Goal: Task Accomplishment & Management: Use online tool/utility

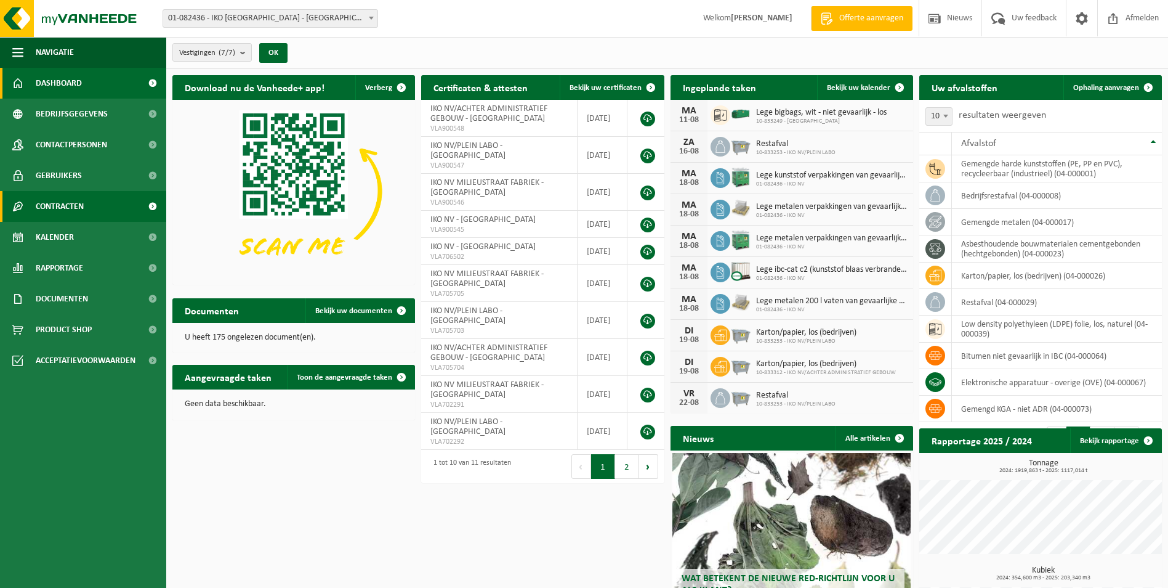
click at [150, 206] on span at bounding box center [153, 206] width 28 height 31
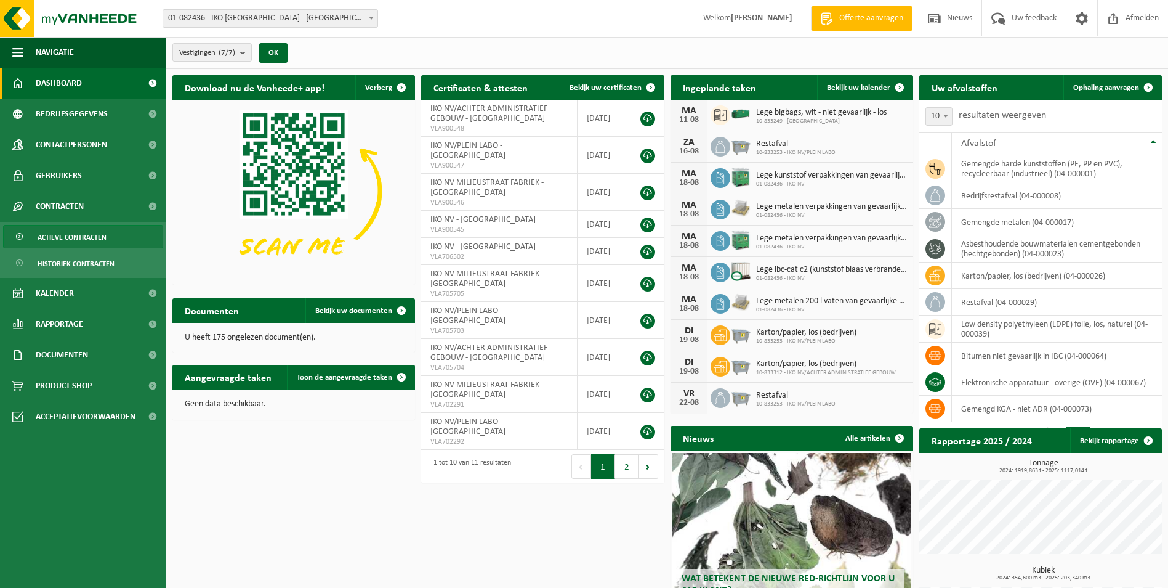
click at [86, 235] on span "Actieve contracten" at bounding box center [72, 236] width 69 height 23
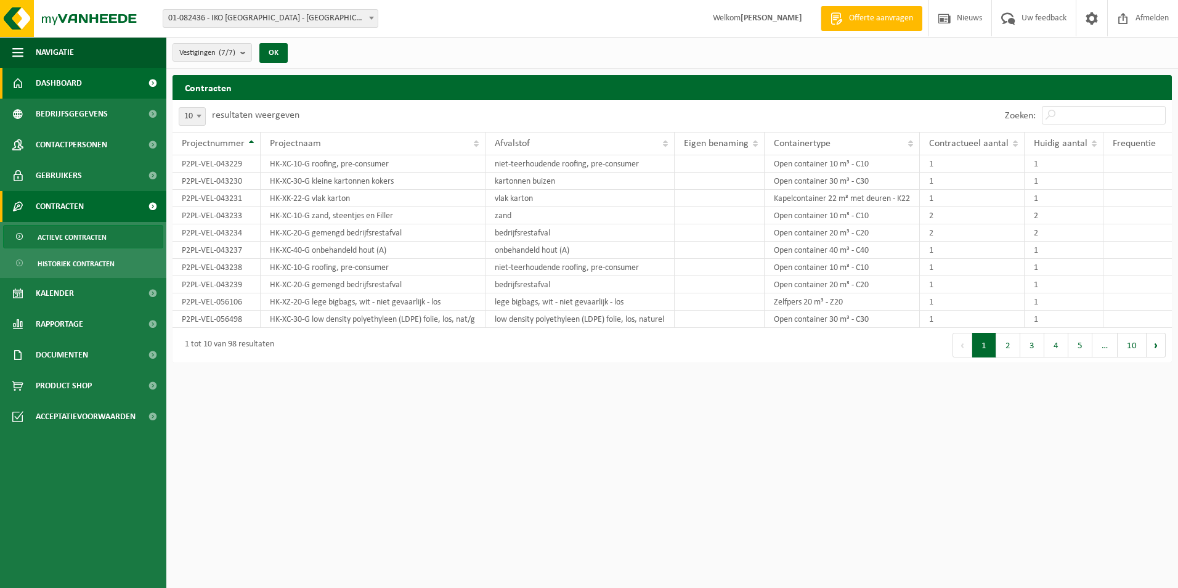
click at [106, 81] on link "Dashboard" at bounding box center [83, 83] width 166 height 31
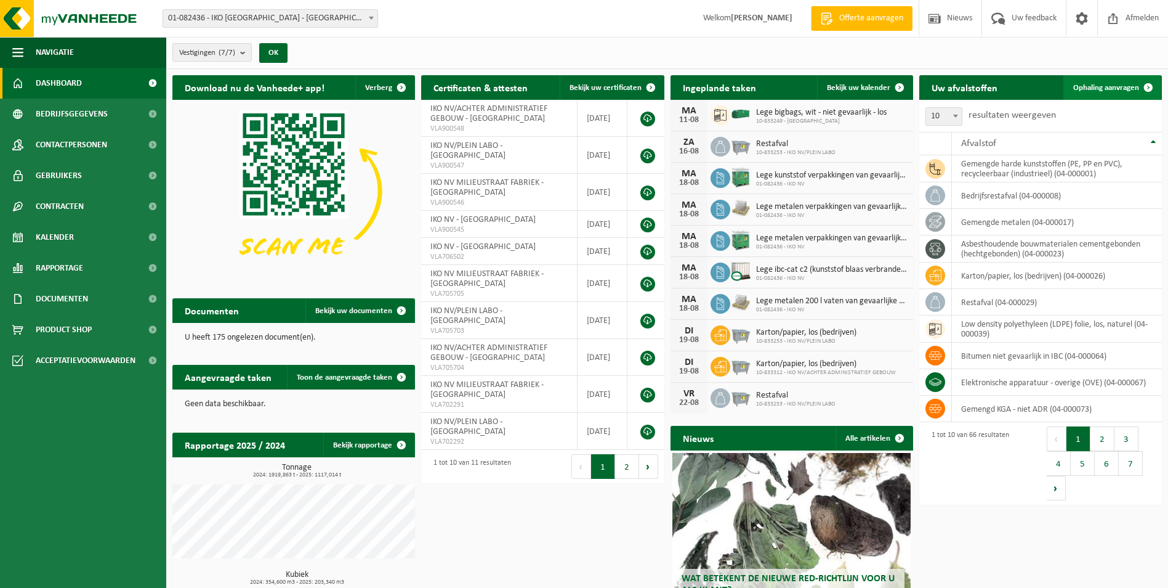
click at [1125, 86] on span "Ophaling aanvragen" at bounding box center [1107, 88] width 66 height 8
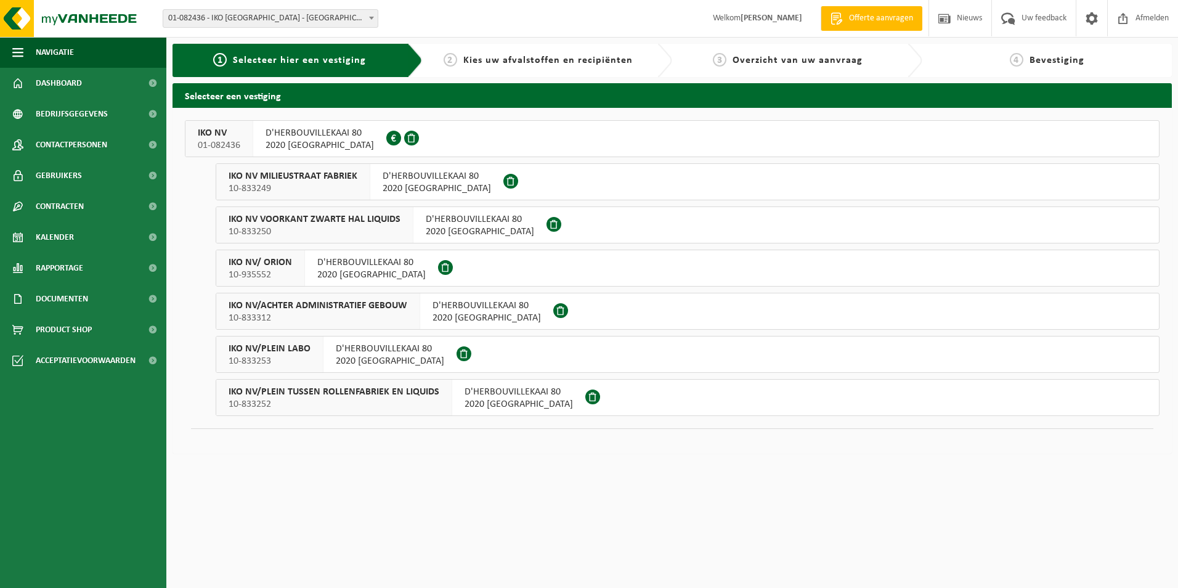
click at [224, 139] on span "01-082436" at bounding box center [219, 145] width 42 height 12
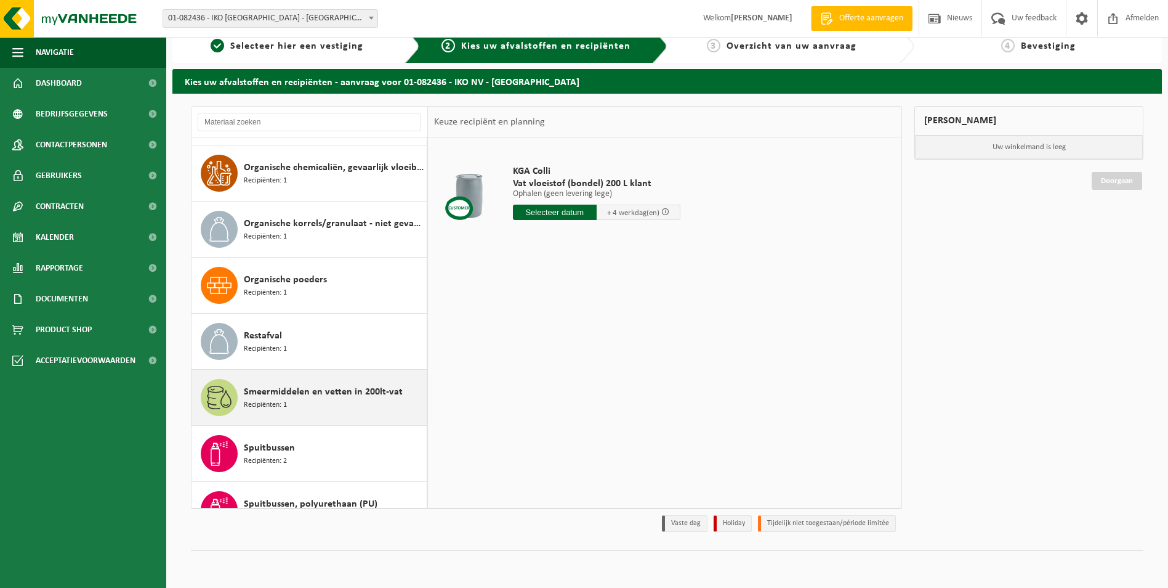
scroll to position [2310, 0]
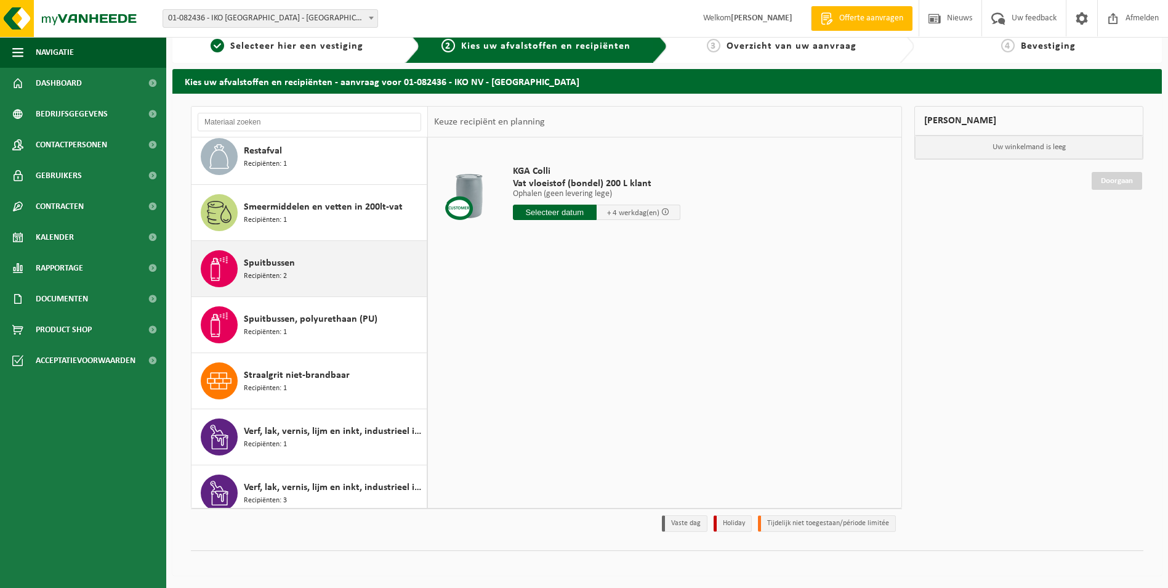
click at [308, 257] on div "Spuitbussen Recipiënten: 2" at bounding box center [334, 268] width 180 height 37
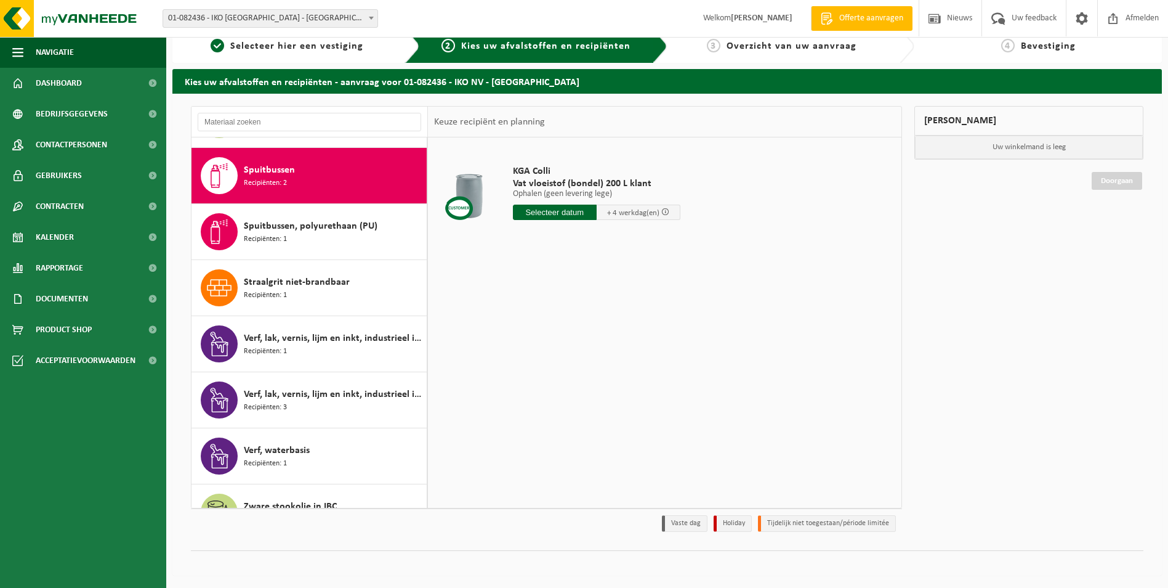
scroll to position [2411, 0]
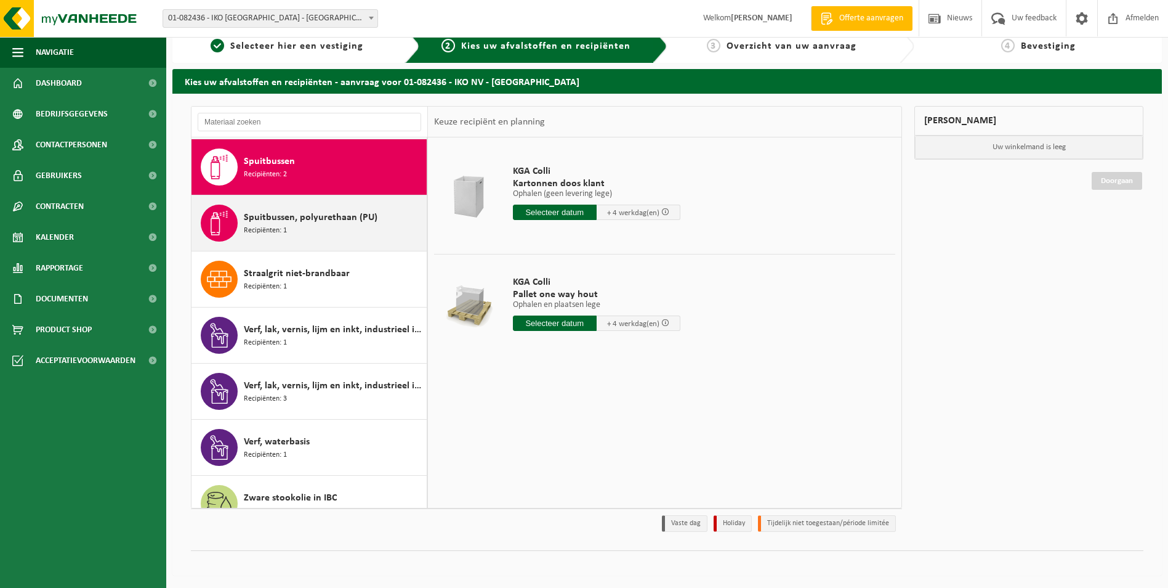
click at [293, 214] on span "Spuitbussen, polyurethaan (PU)" at bounding box center [311, 217] width 134 height 15
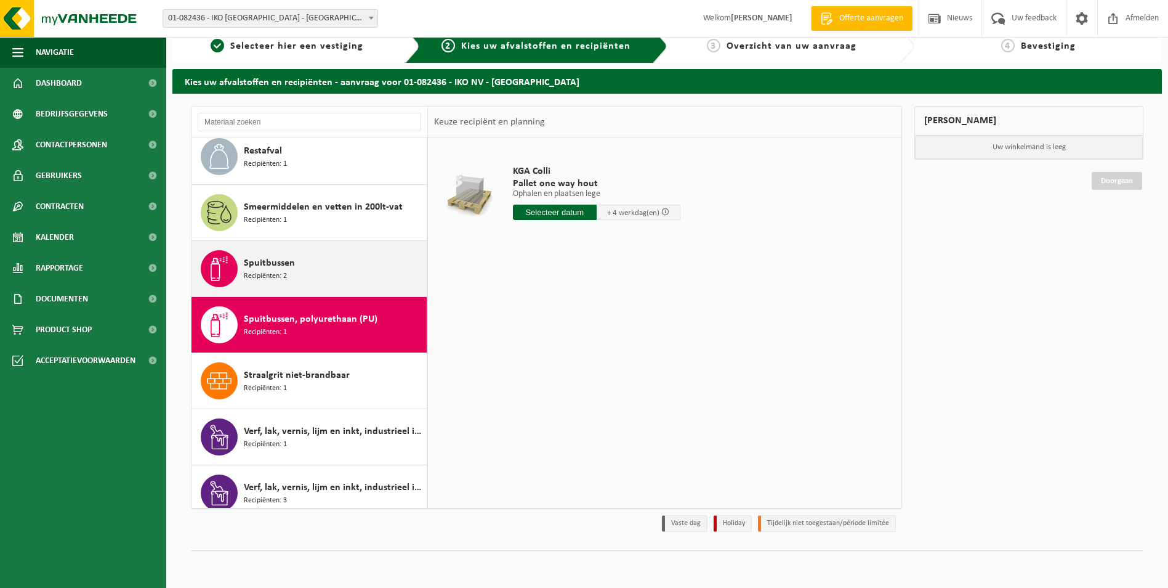
click at [285, 257] on span "Spuitbussen" at bounding box center [269, 263] width 51 height 15
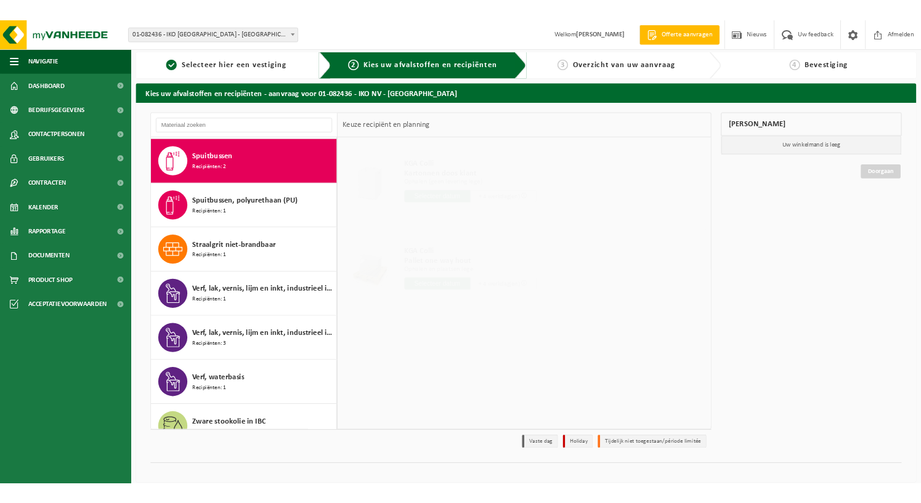
scroll to position [0, 0]
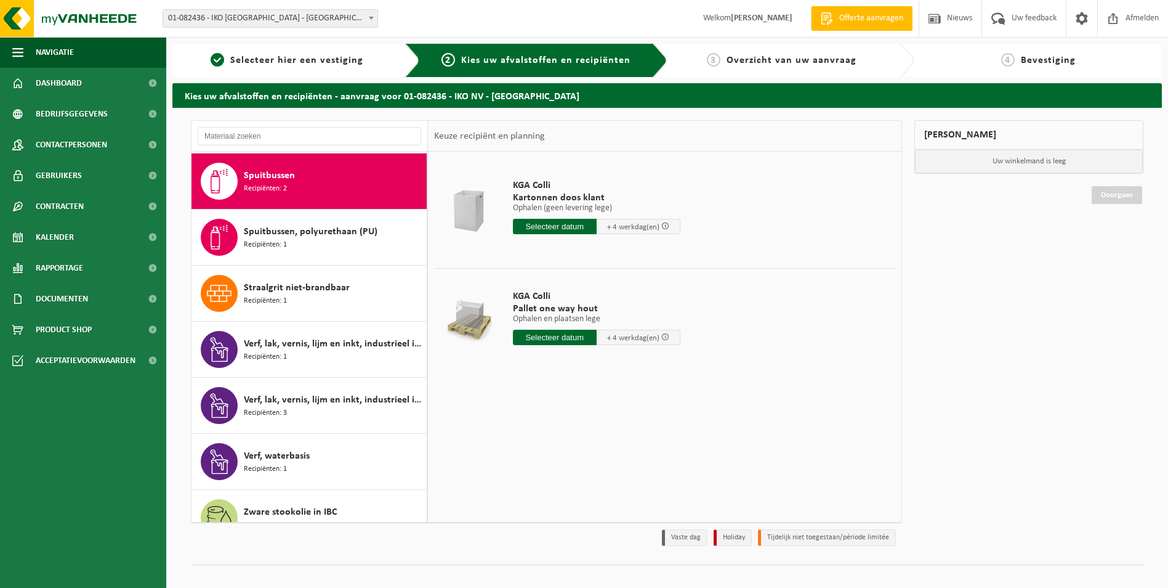
drag, startPoint x: 522, startPoint y: 189, endPoint x: 731, endPoint y: 386, distance: 287.1
click at [761, 353] on td "KGA Colli Pallet one way hout Ophalen en plaatsen lege Ophalen en plaatsen lege…" at bounding box center [700, 320] width 392 height 105
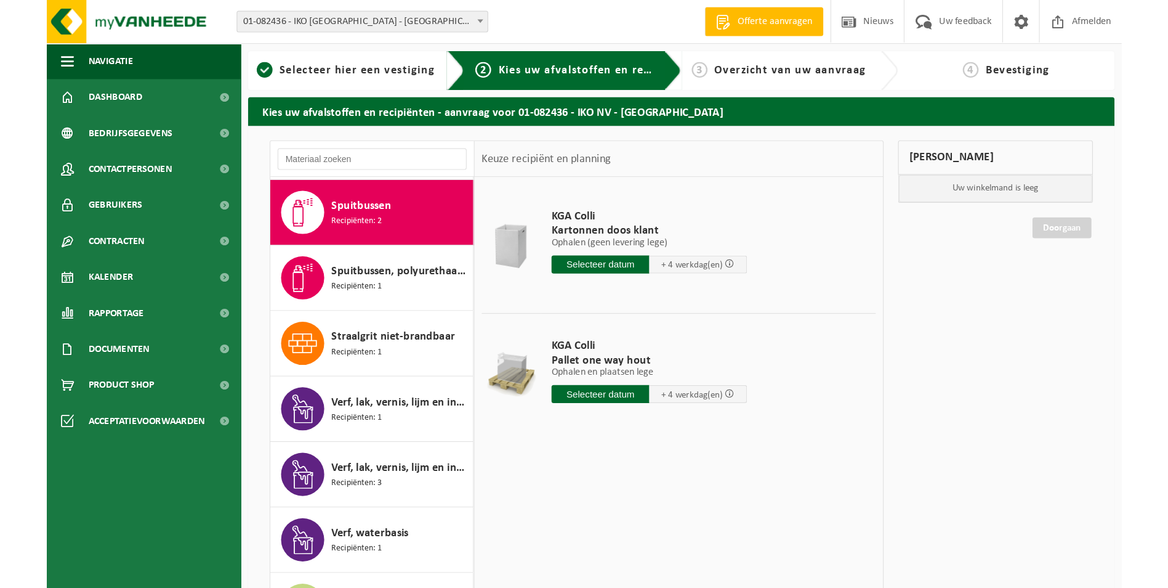
scroll to position [2411, 0]
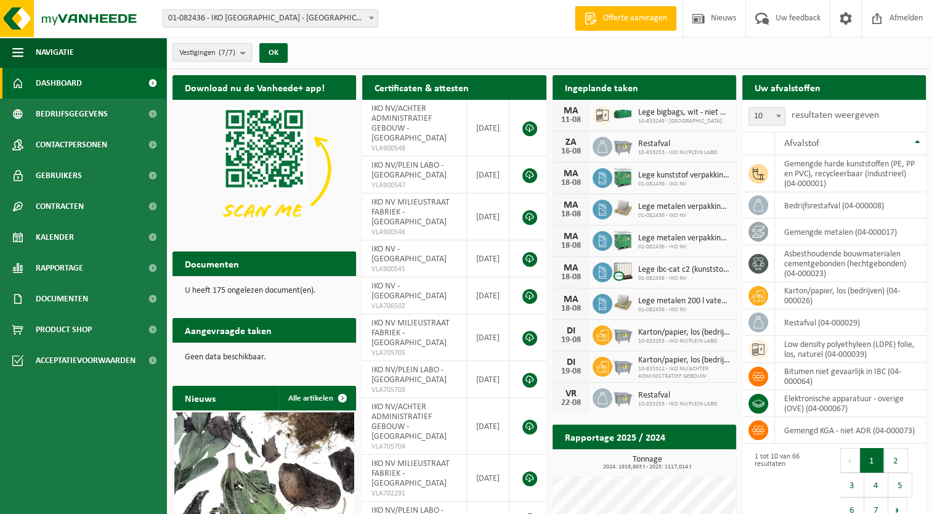
drag, startPoint x: 89, startPoint y: 115, endPoint x: 69, endPoint y: 87, distance: 34.0
click at [89, 115] on span "Bedrijfsgegevens" at bounding box center [72, 114] width 72 height 31
click at [87, 115] on span "Bedrijfsgegevens" at bounding box center [72, 114] width 72 height 31
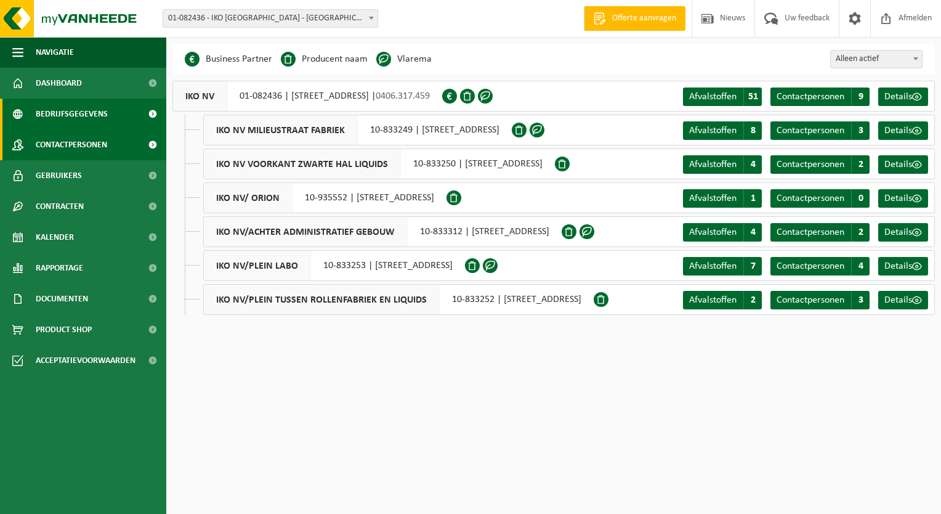
click at [78, 144] on span "Contactpersonen" at bounding box center [71, 144] width 71 height 31
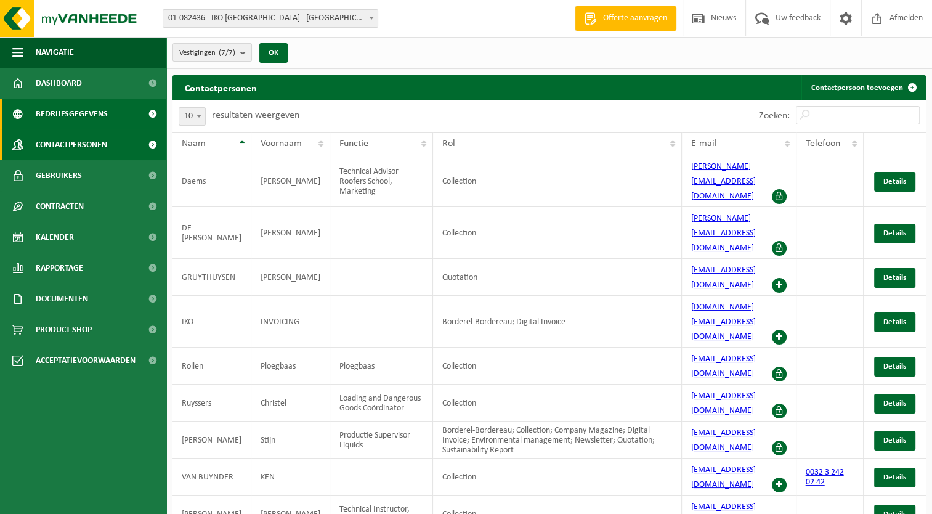
click at [87, 110] on span "Bedrijfsgegevens" at bounding box center [72, 114] width 72 height 31
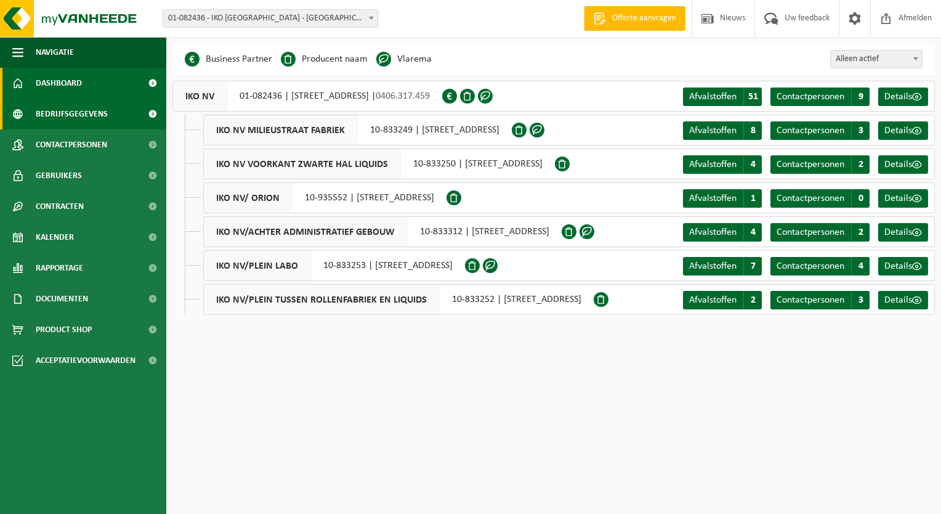
click at [77, 80] on span "Dashboard" at bounding box center [59, 83] width 46 height 31
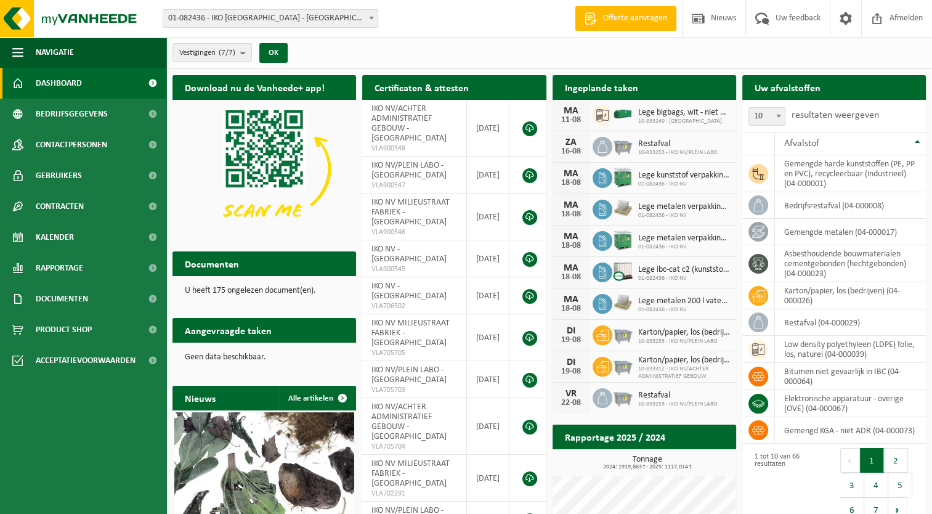
click at [873, 60] on div "Vestigingen (7/7) Alles selecteren Alles deselecteren Actieve selecteren IKO NV…" at bounding box center [549, 53] width 766 height 32
click at [823, 179] on td "gemengde harde kunststoffen (PE, PP en PVC), recycleerbaar (industrieel) (04-00…" at bounding box center [850, 173] width 151 height 37
click at [839, 85] on div "Uw afvalstoffen Ophaling aanvragen" at bounding box center [834, 87] width 184 height 25
click at [843, 54] on div "Vestigingen (7/7) Alles selecteren Alles deselecteren Actieve selecteren IKO NV…" at bounding box center [549, 53] width 766 height 32
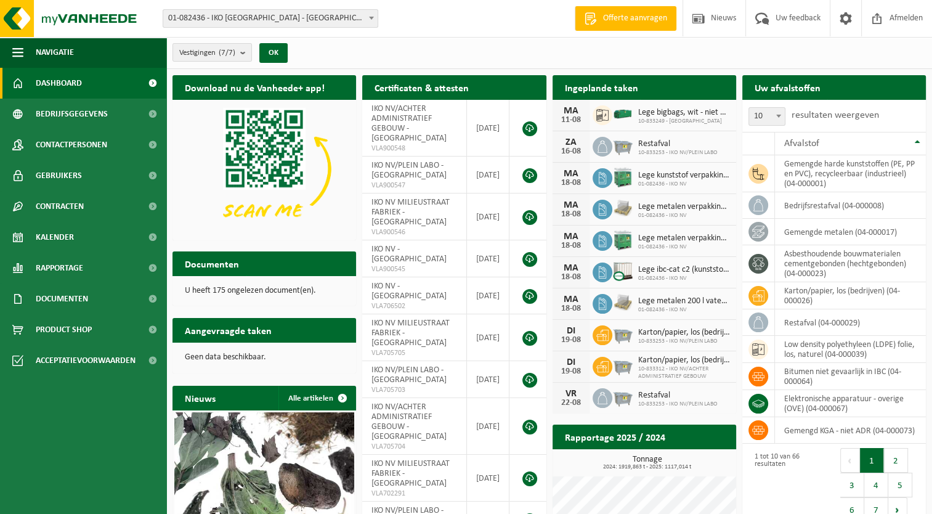
click at [825, 56] on div "Vestigingen (7/7) Alles selecteren Alles deselecteren Actieve selecteren IKO NV…" at bounding box center [549, 53] width 766 height 32
click at [601, 87] on h2 "Ingeplande taken" at bounding box center [601, 87] width 98 height 24
click at [663, 111] on span "Lege bigbags, wit - niet gevaarlijk - los" at bounding box center [684, 113] width 92 height 10
drag, startPoint x: 663, startPoint y: 111, endPoint x: 571, endPoint y: 121, distance: 92.4
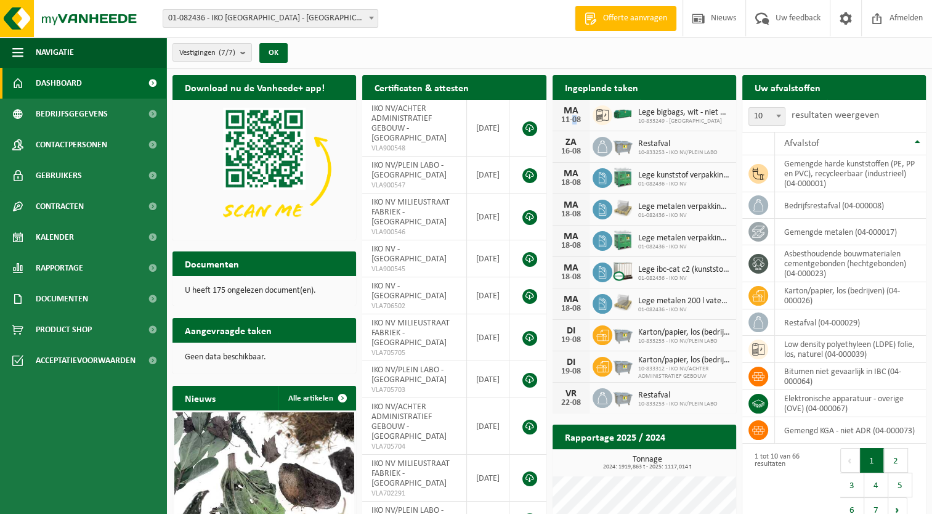
click at [571, 121] on div "11-08" at bounding box center [571, 120] width 25 height 9
click at [62, 240] on span "Kalender" at bounding box center [55, 237] width 38 height 31
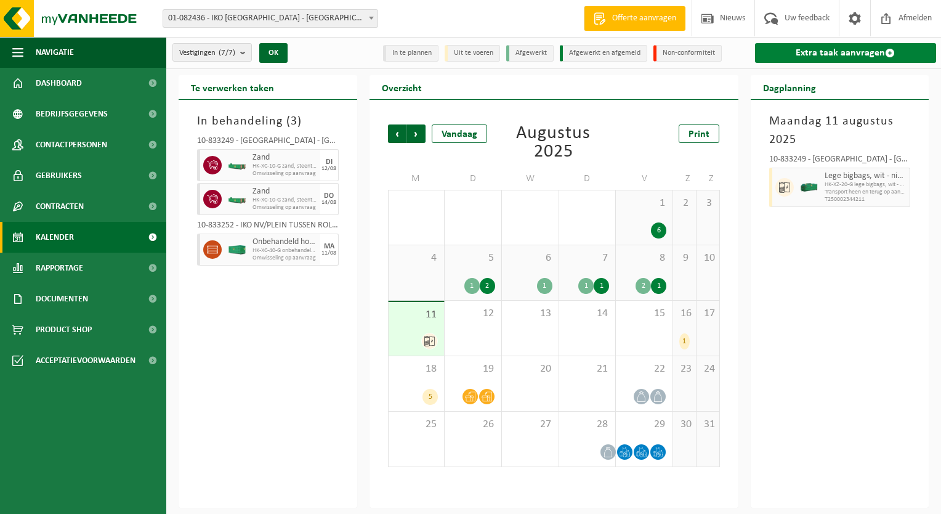
click at [865, 51] on link "Extra taak aanvragen" at bounding box center [846, 53] width 182 height 20
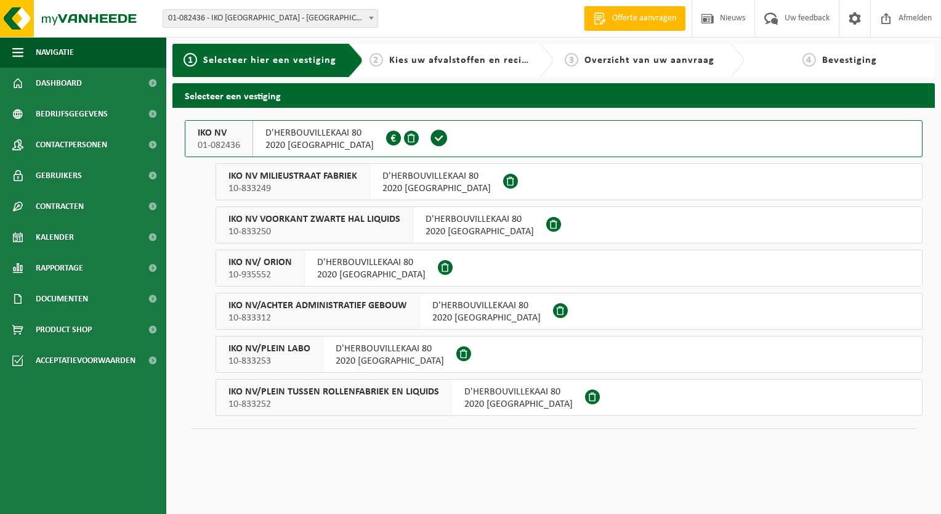
click at [243, 134] on div "IKO NV 01-082436" at bounding box center [219, 139] width 68 height 36
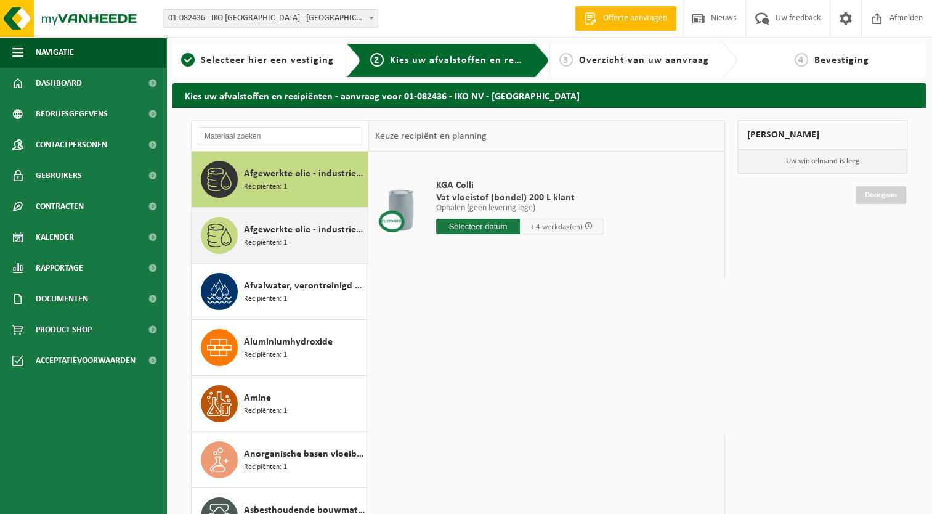
scroll to position [100, 0]
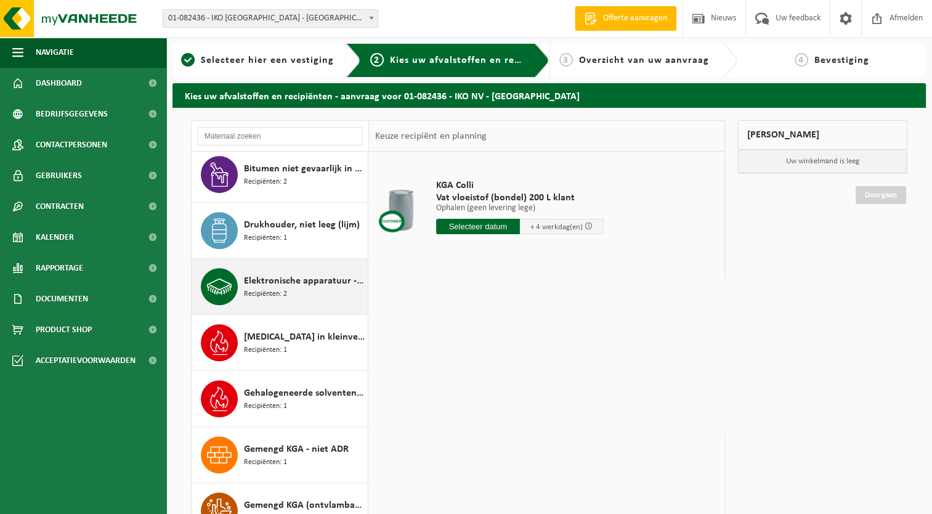
click at [262, 288] on span "Recipiënten: 2" at bounding box center [265, 294] width 43 height 12
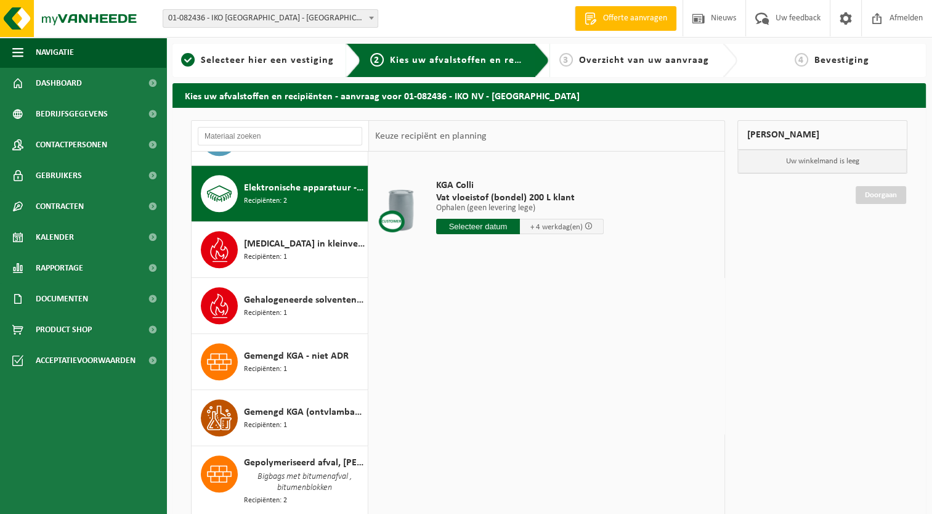
scroll to position [783, 0]
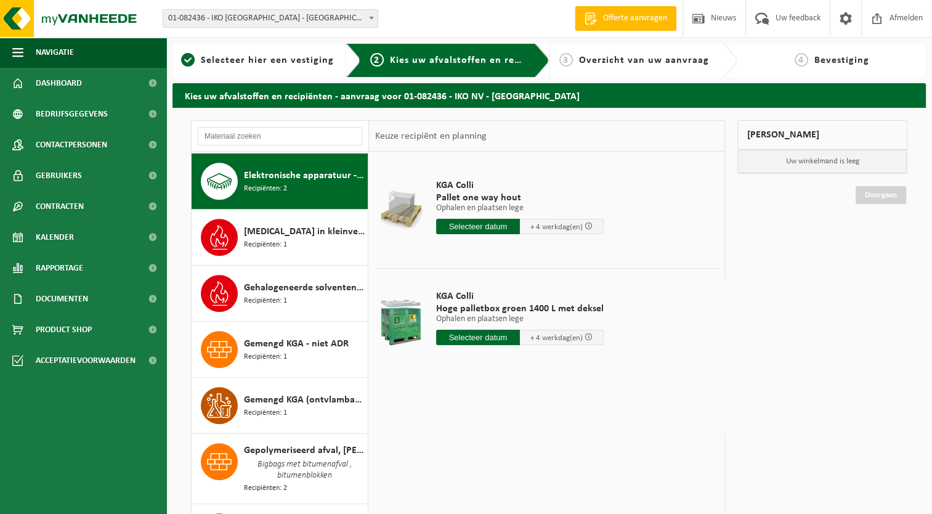
click at [474, 334] on input "text" at bounding box center [478, 337] width 84 height 15
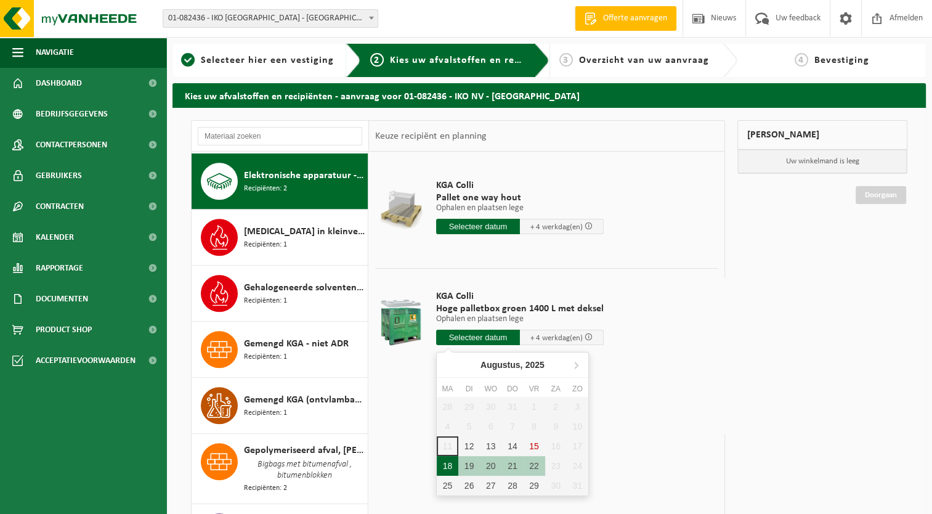
click at [450, 463] on div "18" at bounding box center [448, 466] width 22 height 20
type input "Van 2025-08-18"
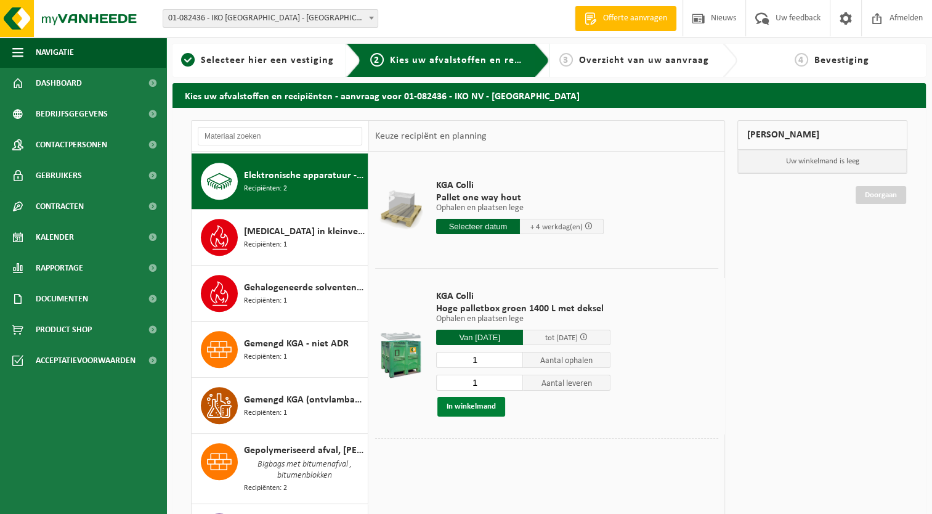
click at [471, 406] on button "In winkelmand" at bounding box center [471, 407] width 68 height 20
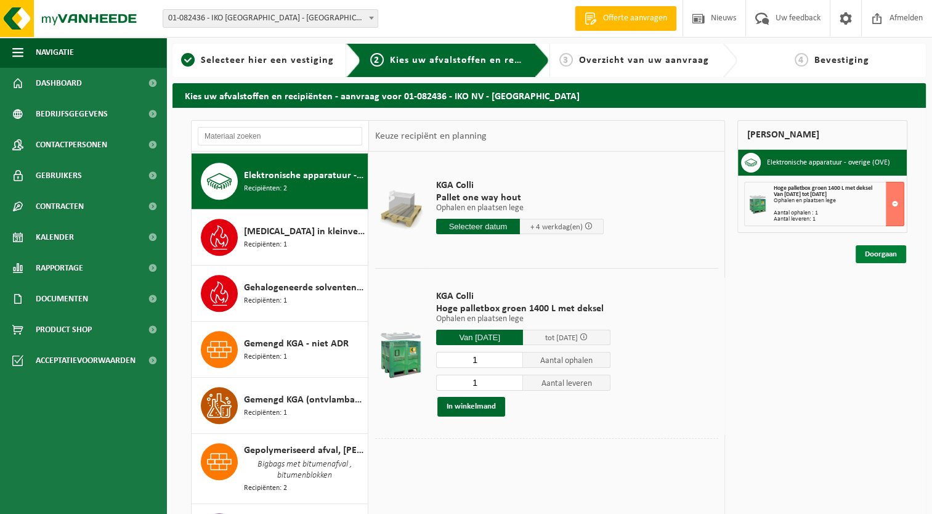
click at [889, 255] on link "Doorgaan" at bounding box center [880, 254] width 51 height 18
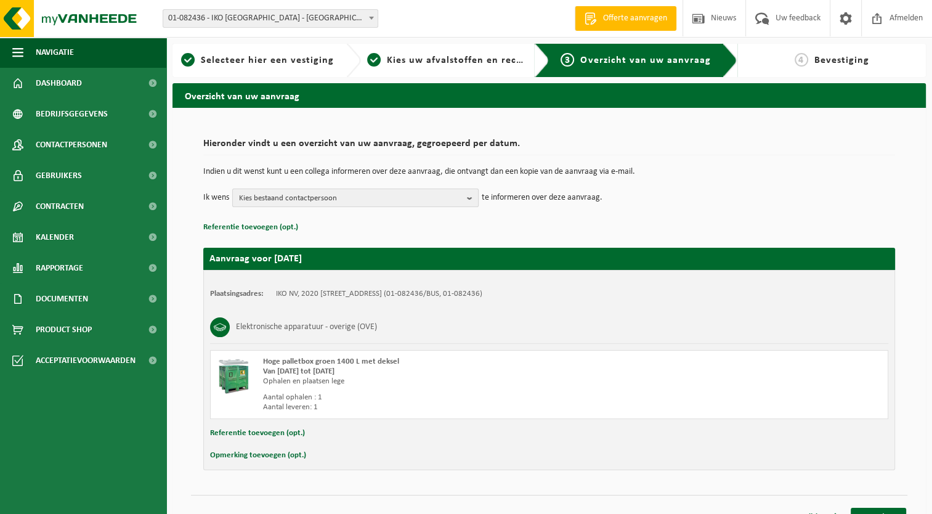
click at [440, 194] on span "Kies bestaand contactpersoon" at bounding box center [350, 198] width 223 height 18
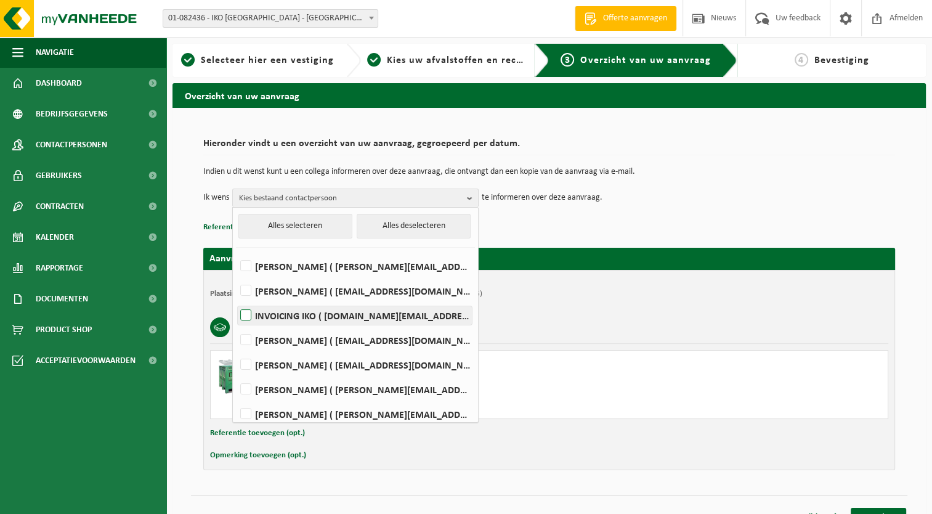
click at [243, 312] on label "INVOICING IKO ( invoices.iko.be@iko.com )" at bounding box center [355, 315] width 234 height 18
click at [236, 300] on input "INVOICING IKO ( invoices.iko.be@iko.com )" at bounding box center [235, 299] width 1 height 1
checkbox input "true"
click at [732, 202] on td "Ik wens INVOICING IKO Alles selecteren Alles deselecteren KEVIN DE MEYER ( kevi…" at bounding box center [549, 197] width 692 height 18
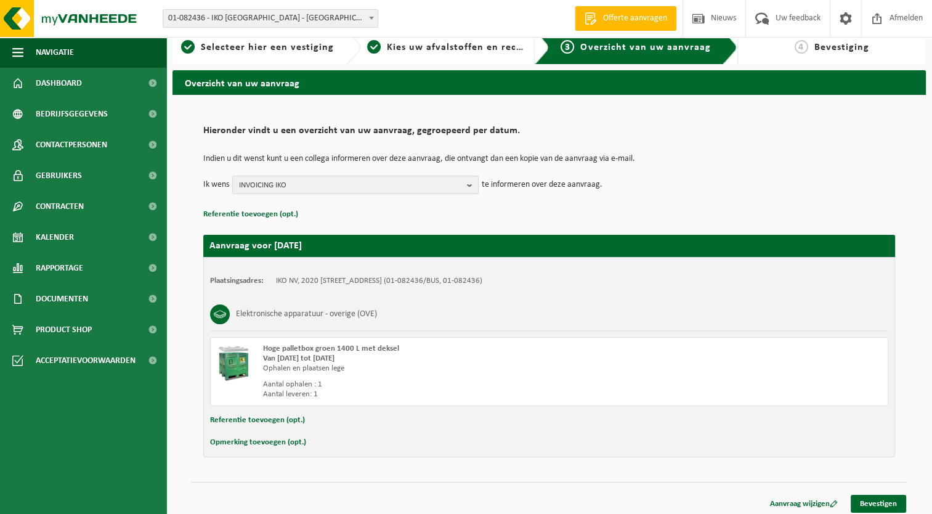
scroll to position [17, 0]
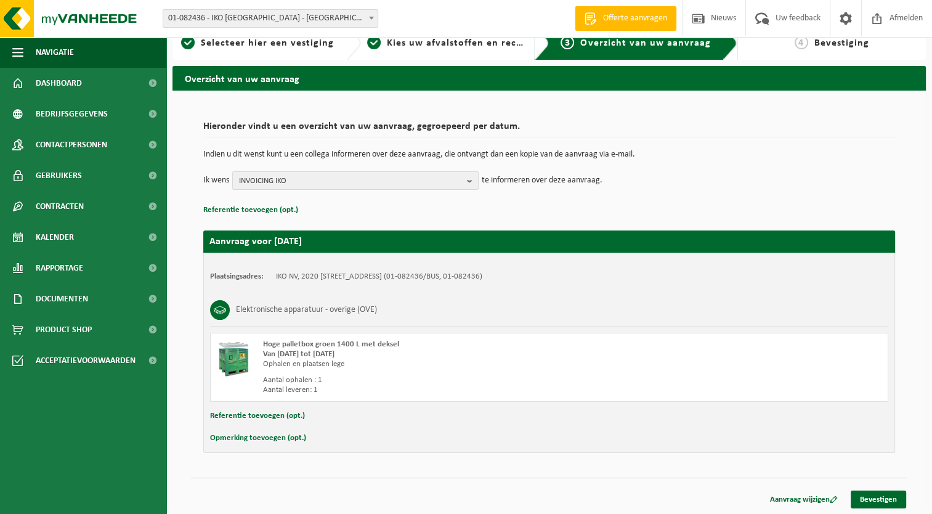
click at [273, 440] on button "Opmerking toevoegen (opt.)" at bounding box center [258, 438] width 96 height 16
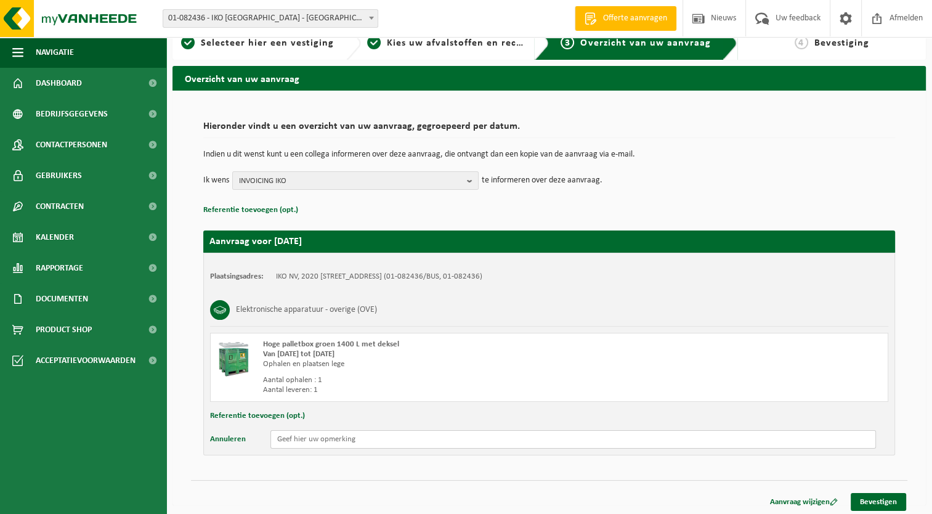
click at [304, 435] on input "text" at bounding box center [572, 439] width 605 height 18
click at [512, 445] on input "Ophalen aan Gate E (Technische Dienst)" at bounding box center [572, 439] width 605 height 18
type input "Ophalen aan Gate E (Technische Dienst)"
click at [880, 502] on link "Bevestigen" at bounding box center [878, 502] width 55 height 18
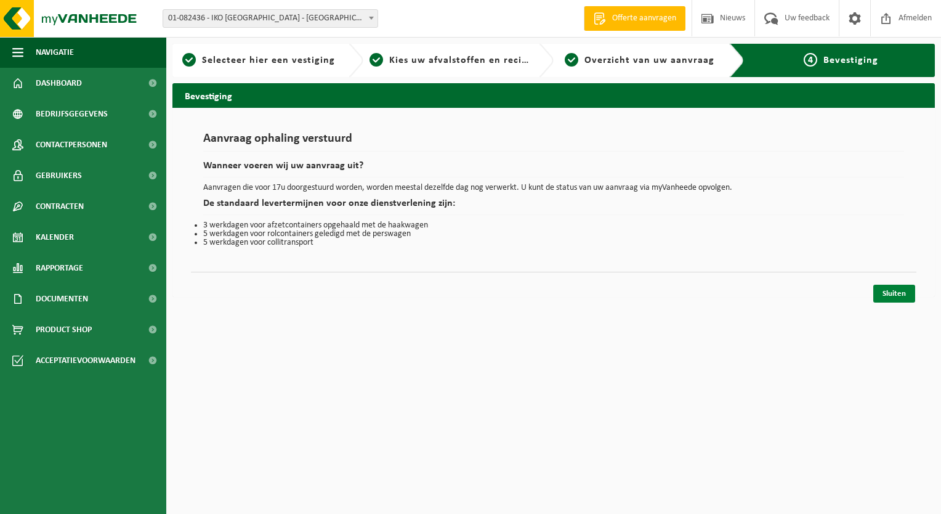
click at [904, 296] on link "Sluiten" at bounding box center [894, 294] width 42 height 18
